Goal: Information Seeking & Learning: Learn about a topic

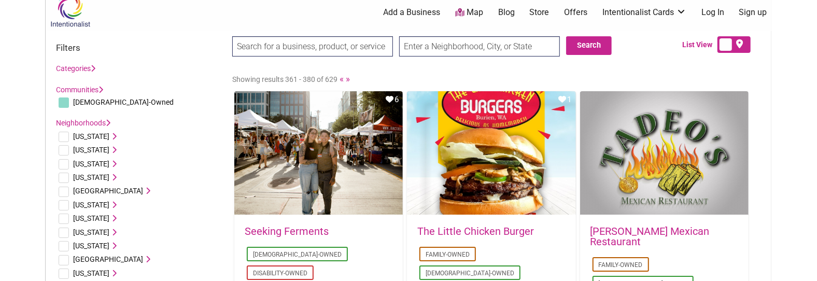
drag, startPoint x: 226, startPoint y: 55, endPoint x: 226, endPoint y: 71, distance: 15.5
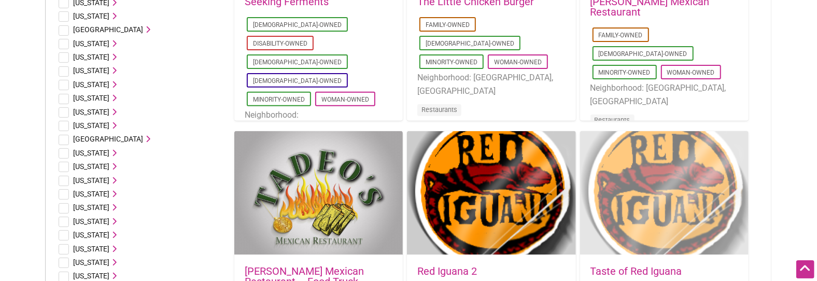
scroll to position [278, 0]
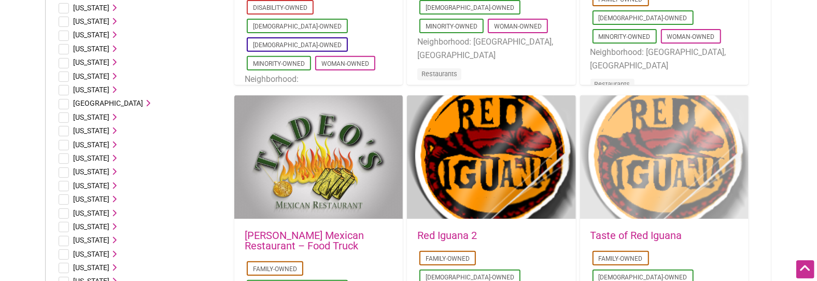
drag, startPoint x: 772, startPoint y: 116, endPoint x: 736, endPoint y: 138, distance: 41.7
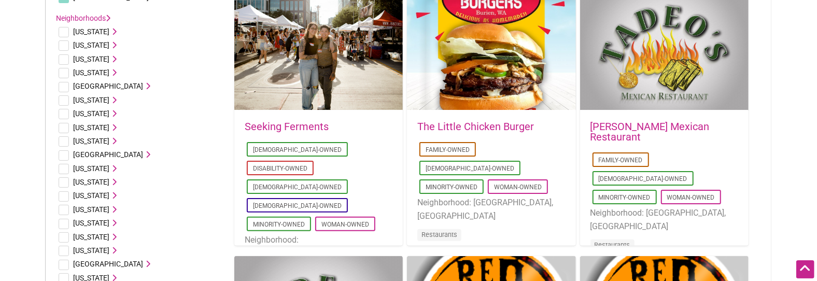
drag, startPoint x: 765, startPoint y: 66, endPoint x: 755, endPoint y: 31, distance: 36.7
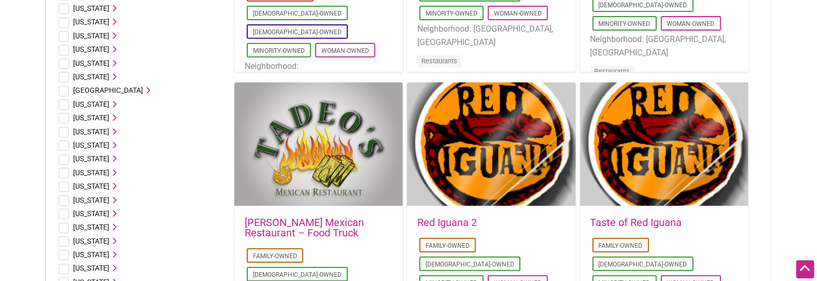
drag, startPoint x: 765, startPoint y: 49, endPoint x: 776, endPoint y: 103, distance: 55.1
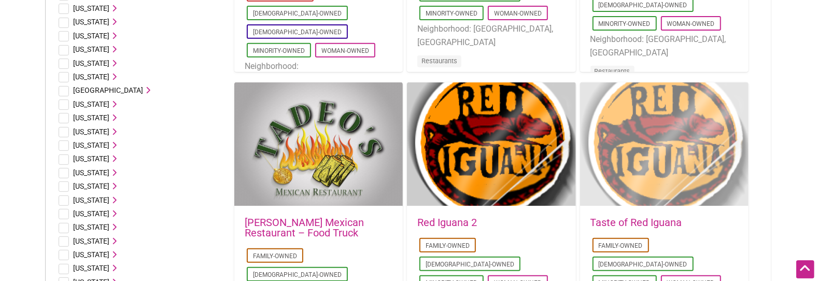
scroll to position [310, 0]
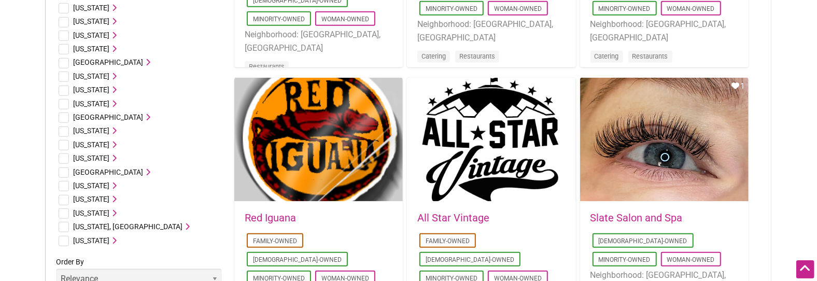
drag, startPoint x: 773, startPoint y: 65, endPoint x: 761, endPoint y: 119, distance: 55.6
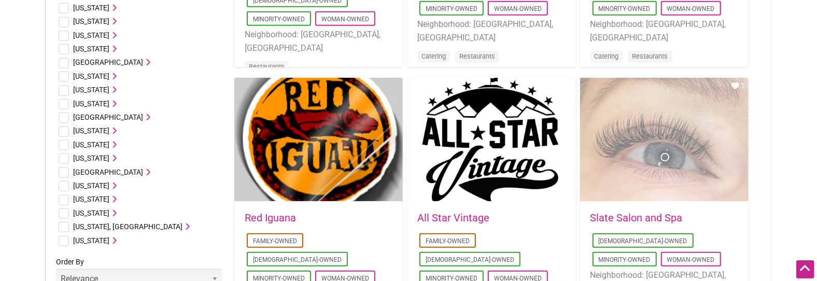
scroll to position [585, 0]
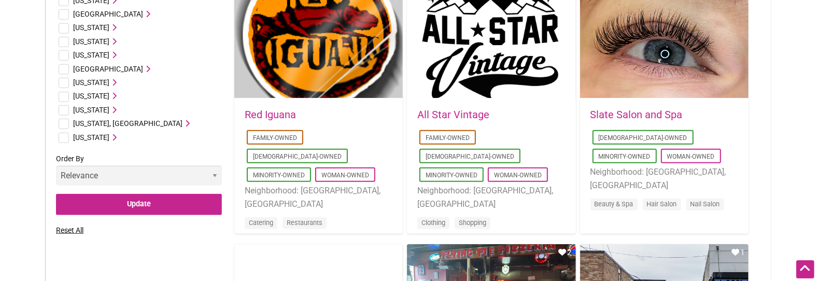
drag, startPoint x: 770, startPoint y: 67, endPoint x: 777, endPoint y: 132, distance: 65.2
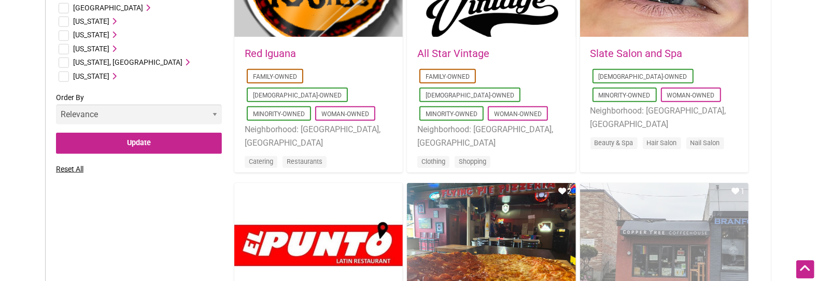
scroll to position [481, 0]
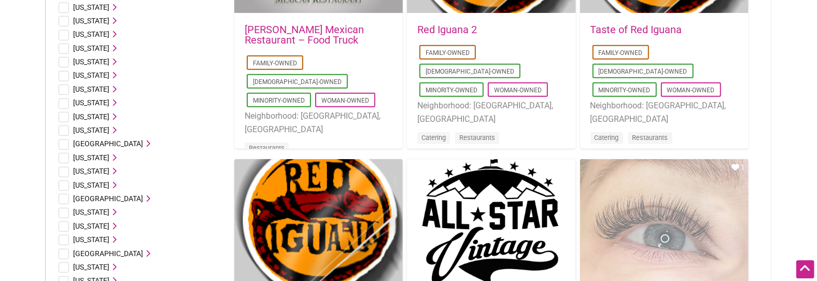
drag, startPoint x: 603, startPoint y: 212, endPoint x: 728, endPoint y: 206, distance: 125.1
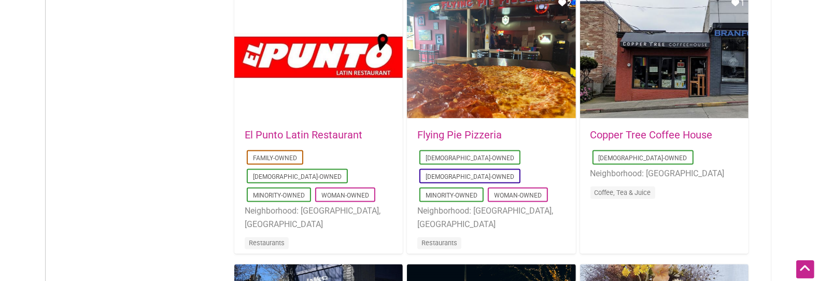
drag, startPoint x: 774, startPoint y: 106, endPoint x: 773, endPoint y: 73, distance: 33.7
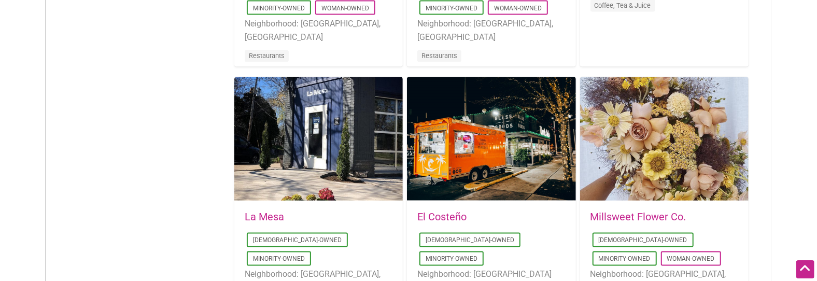
drag, startPoint x: 765, startPoint y: 52, endPoint x: 762, endPoint y: 91, distance: 39.0
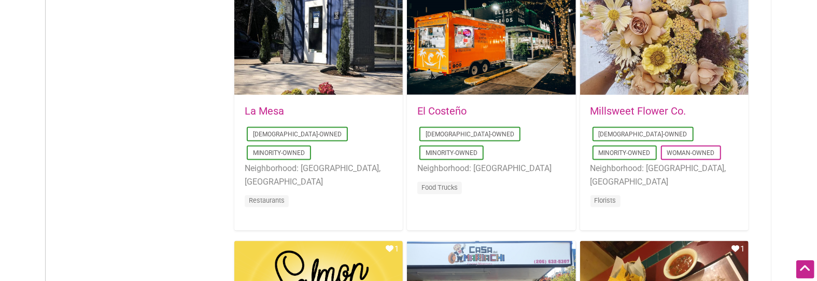
scroll to position [1307, 0]
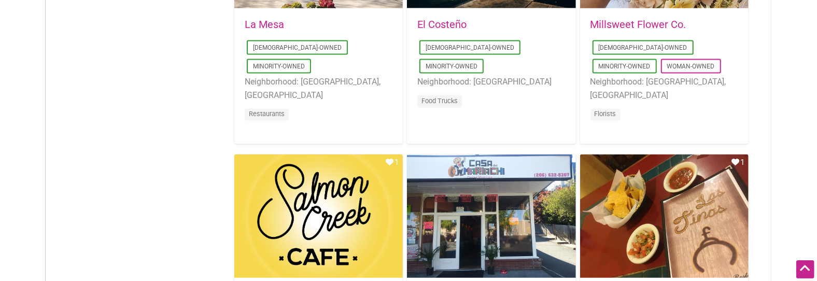
drag, startPoint x: 778, startPoint y: 80, endPoint x: 770, endPoint y: 150, distance: 69.9
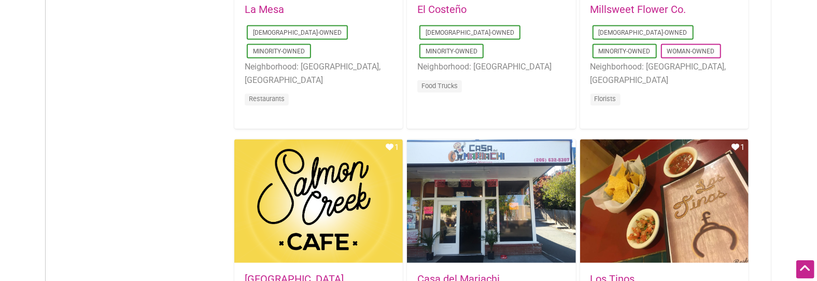
scroll to position [1480, 0]
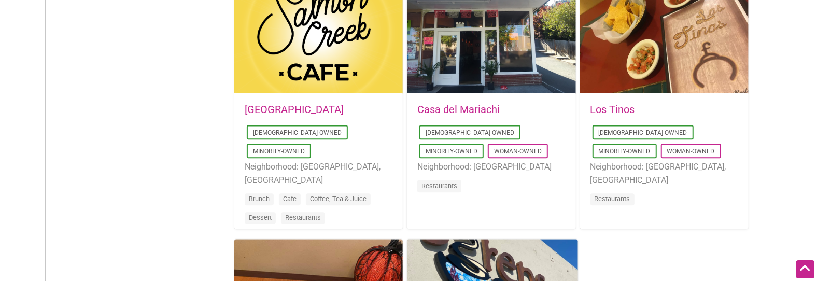
drag, startPoint x: 797, startPoint y: 86, endPoint x: 812, endPoint y: 164, distance: 79.8
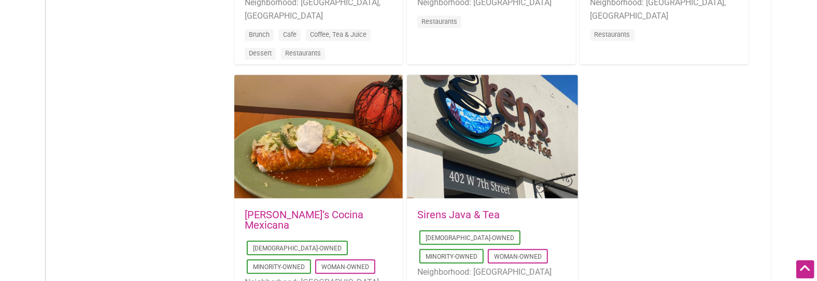
scroll to position [1791, 0]
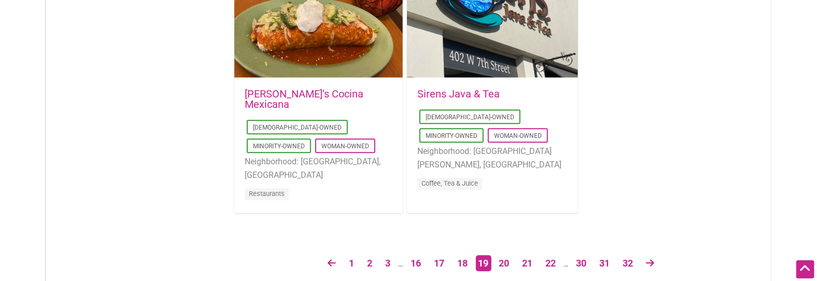
drag, startPoint x: 766, startPoint y: 84, endPoint x: 768, endPoint y: 154, distance: 69.5
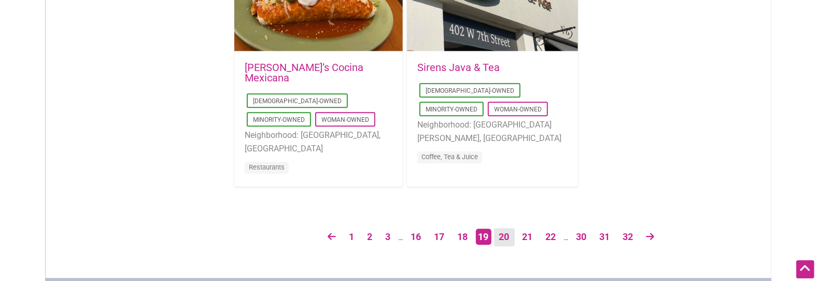
click at [507, 232] on link "20" at bounding box center [504, 237] width 21 height 18
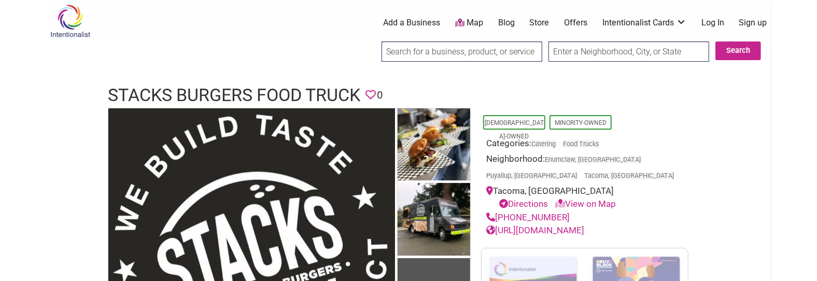
click at [216, 87] on h1 "Stacks Burgers Food Truck" at bounding box center [234, 95] width 252 height 25
click at [575, 218] on div "(253) 881-5550" at bounding box center [584, 217] width 197 height 13
drag, startPoint x: 570, startPoint y: 218, endPoint x: 498, endPoint y: 218, distance: 72.0
click at [498, 218] on div "(253) 881-5550" at bounding box center [584, 217] width 197 height 13
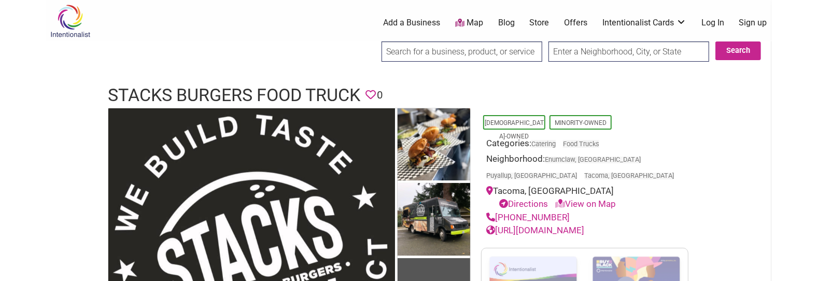
copy link "(253) 881-5550"
click at [317, 85] on h1 "Stacks Burgers Food Truck" at bounding box center [234, 95] width 252 height 25
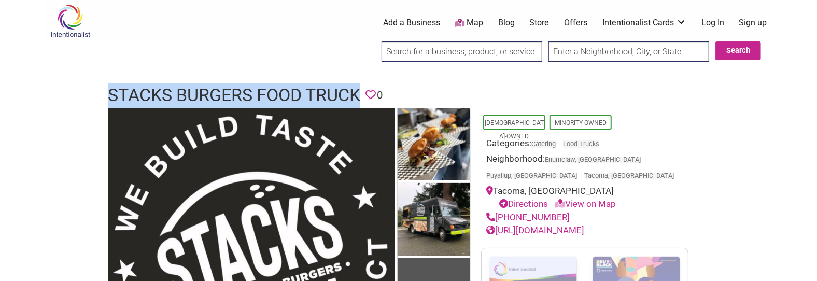
click at [317, 85] on h1 "Stacks Burgers Food Truck" at bounding box center [234, 95] width 252 height 25
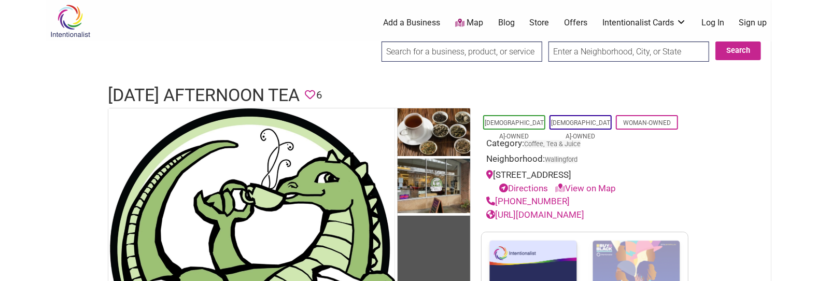
click at [230, 89] on h1 "[DATE] Afternoon Tea" at bounding box center [204, 95] width 192 height 25
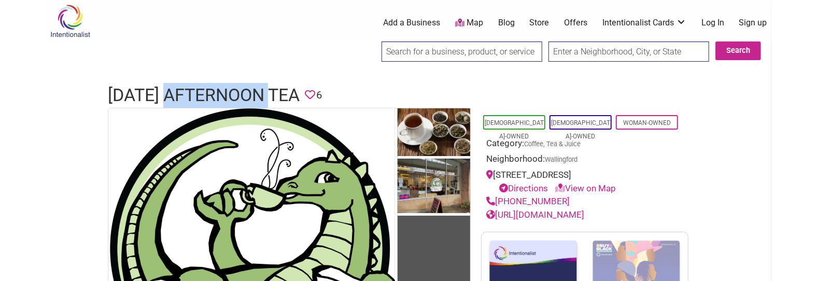
click at [230, 89] on h1 "[DATE] Afternoon Tea" at bounding box center [204, 95] width 192 height 25
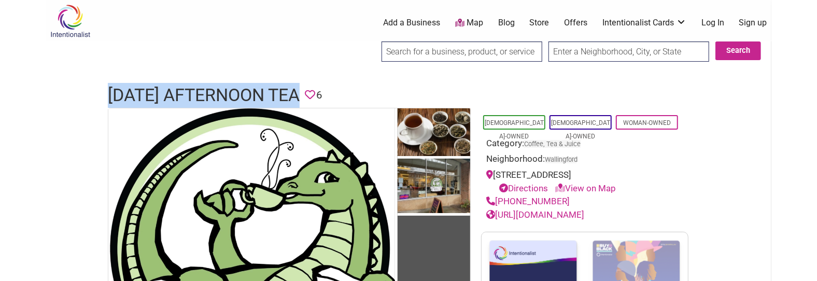
click at [230, 89] on h1 "[DATE] Afternoon Tea" at bounding box center [204, 95] width 192 height 25
copy h1 "[DATE] Afternoon Tea"
drag, startPoint x: 566, startPoint y: 198, endPoint x: 497, endPoint y: 202, distance: 69.0
click at [497, 202] on div "[PHONE_NUMBER]" at bounding box center [584, 201] width 197 height 13
copy link "[PHONE_NUMBER]"
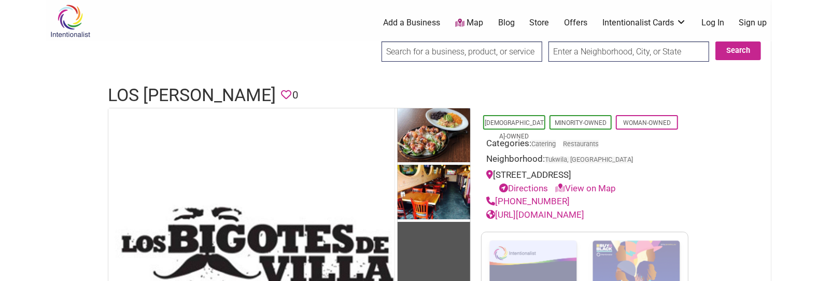
click at [210, 97] on h1 "Los [PERSON_NAME]" at bounding box center [192, 95] width 168 height 25
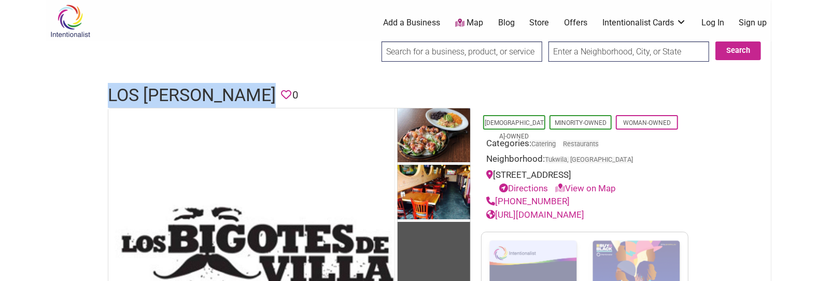
click at [210, 97] on h1 "Los Bigotes de Villa" at bounding box center [192, 95] width 168 height 25
copy h1 "Los Bigotes de Villa"
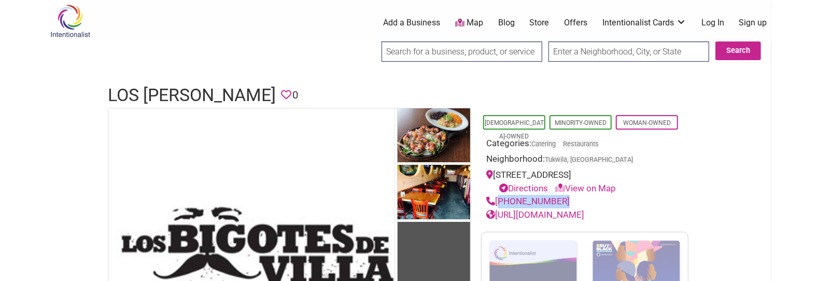
drag, startPoint x: 580, startPoint y: 200, endPoint x: 497, endPoint y: 202, distance: 83.5
click at [497, 202] on div "(877)574-9864" at bounding box center [584, 201] width 197 height 13
copy link "(877)574-9864"
click at [198, 87] on h1 "Los Bigotes de Villa" at bounding box center [192, 95] width 168 height 25
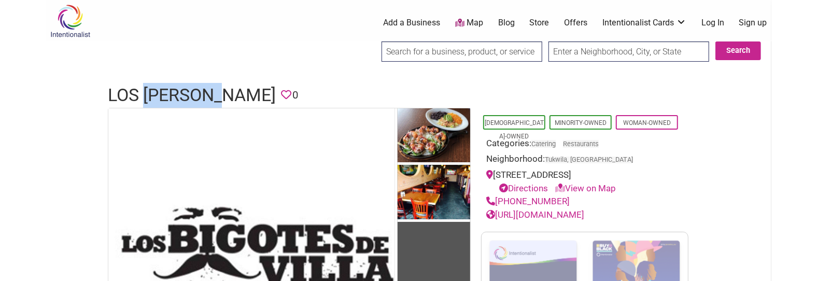
click at [198, 87] on h1 "Los Bigotes de Villa" at bounding box center [192, 95] width 168 height 25
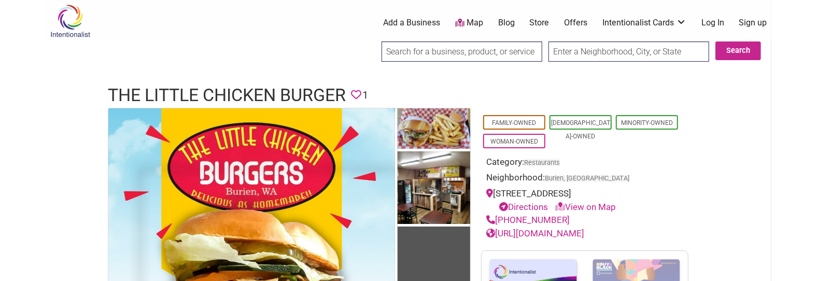
click at [322, 95] on h1 "The Little Chicken Burger" at bounding box center [227, 95] width 238 height 25
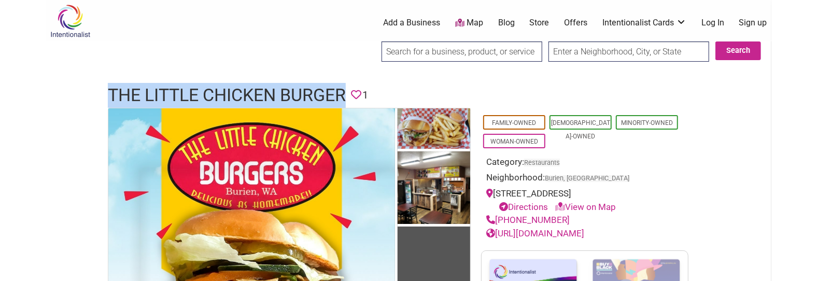
click at [322, 95] on h1 "The Little Chicken Burger" at bounding box center [227, 95] width 238 height 25
copy h1 "The Little Chicken Burger"
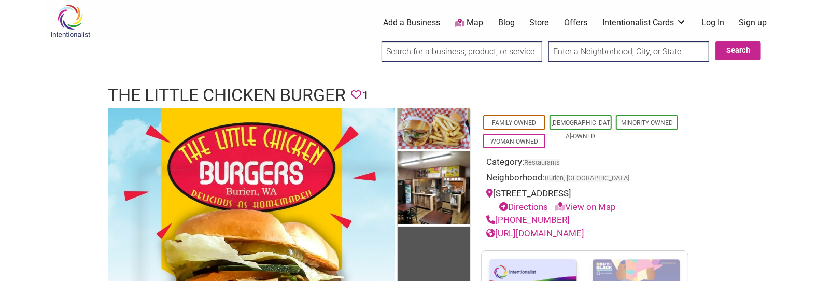
drag, startPoint x: 567, startPoint y: 222, endPoint x: 497, endPoint y: 219, distance: 70.6
click at [497, 219] on div "(206) 596-1657" at bounding box center [584, 220] width 197 height 13
copy link "(206) 596-1657"
click at [288, 95] on h1 "The Little Chicken Burger" at bounding box center [227, 95] width 238 height 25
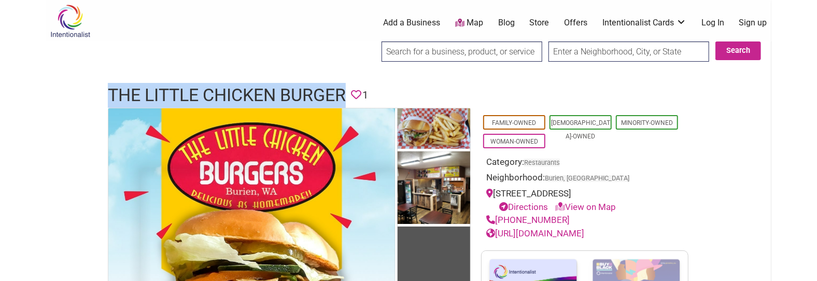
click at [288, 95] on h1 "The Little Chicken Burger" at bounding box center [227, 95] width 238 height 25
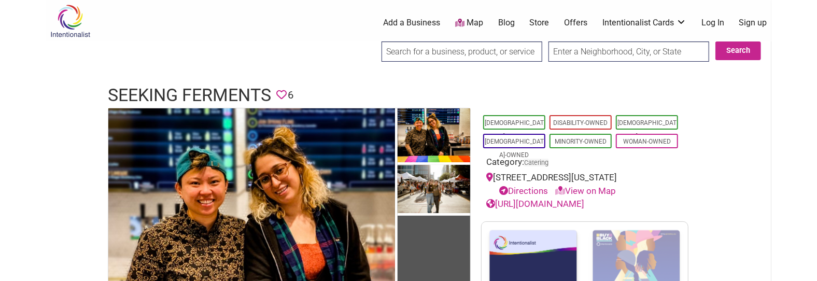
click at [225, 95] on h1 "Seeking Ferments" at bounding box center [189, 95] width 163 height 25
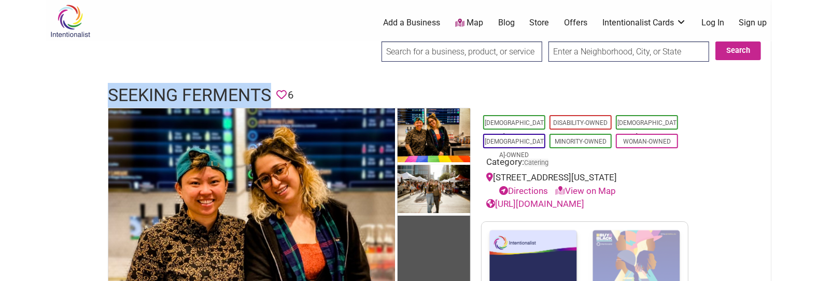
click at [225, 95] on h1 "Seeking Ferments" at bounding box center [189, 95] width 163 height 25
copy h1 "Seeking Ferments"
click at [571, 202] on link "[URL][DOMAIN_NAME]" at bounding box center [535, 203] width 98 height 10
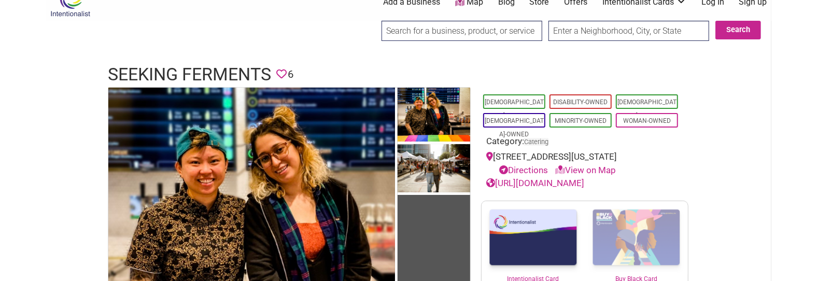
scroll to position [55, 0]
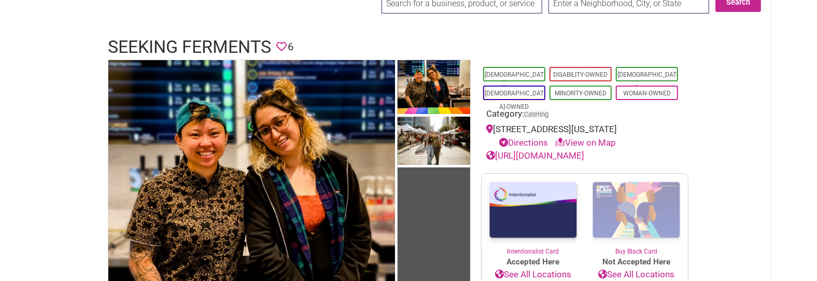
drag, startPoint x: 296, startPoint y: 52, endPoint x: 301, endPoint y: 89, distance: 37.7
